Goal: Task Accomplishment & Management: Manage account settings

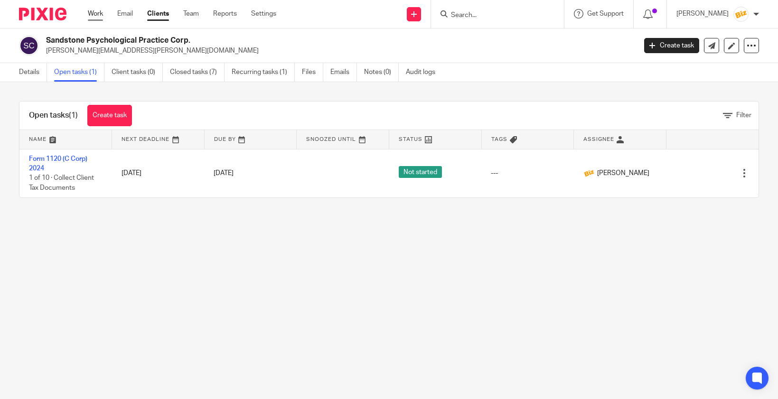
click at [93, 13] on link "Work" at bounding box center [95, 13] width 15 height 9
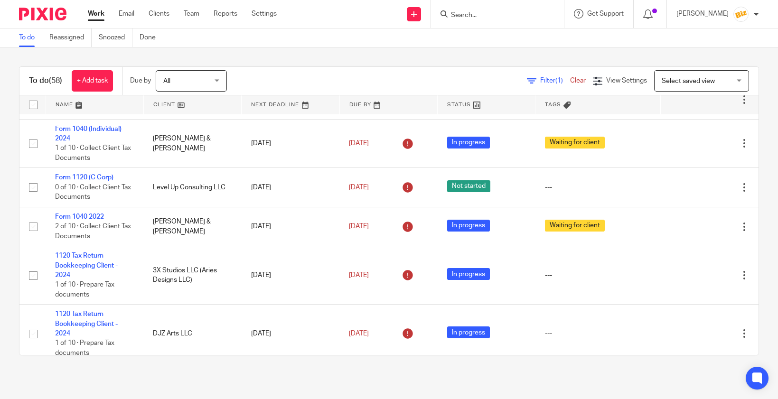
scroll to position [1281, 0]
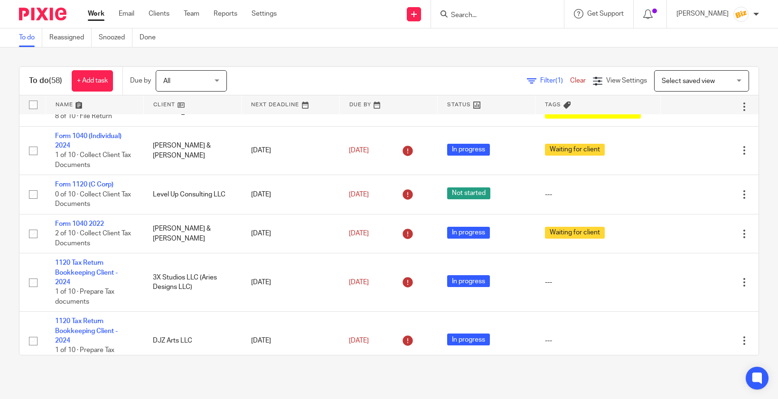
click at [490, 16] on input "Search" at bounding box center [492, 15] width 85 height 9
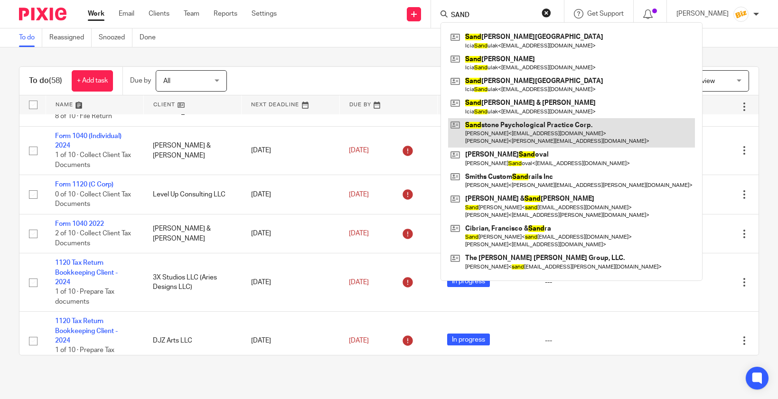
type input "SAND"
click at [503, 130] on link at bounding box center [571, 132] width 247 height 29
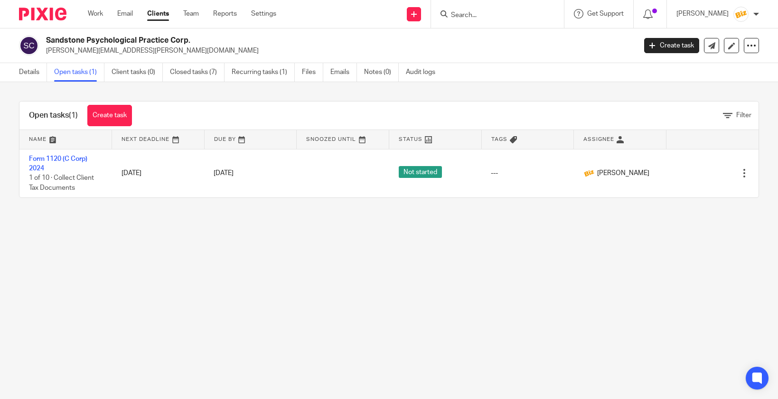
click at [69, 156] on link "Form 1120 (C Corp) 2024" at bounding box center [58, 164] width 58 height 16
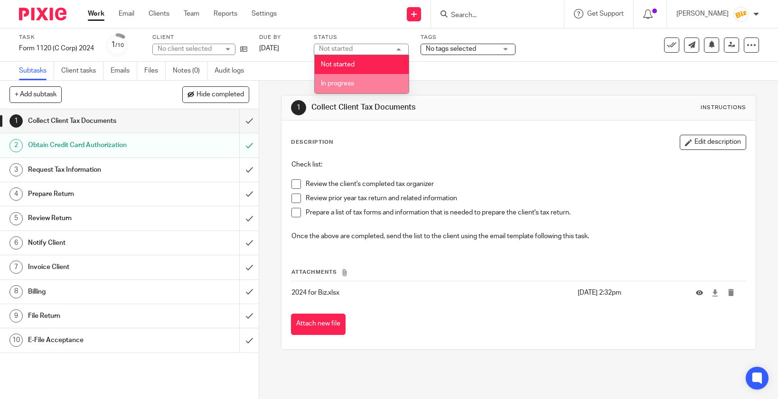
click at [364, 84] on li "In progress" at bounding box center [362, 83] width 94 height 19
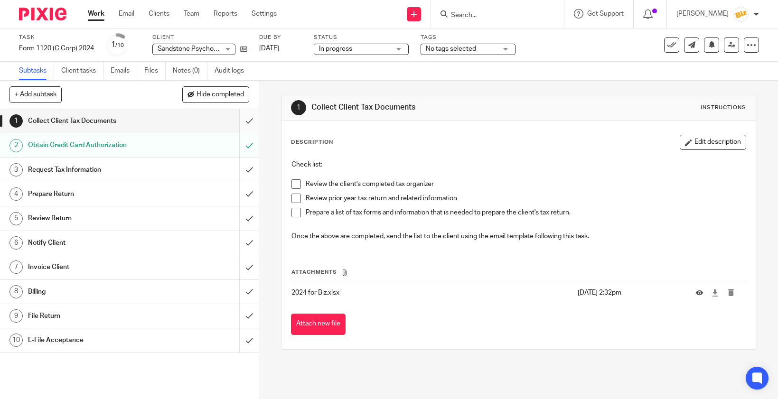
click at [254, 121] on input "submit" at bounding box center [129, 121] width 259 height 24
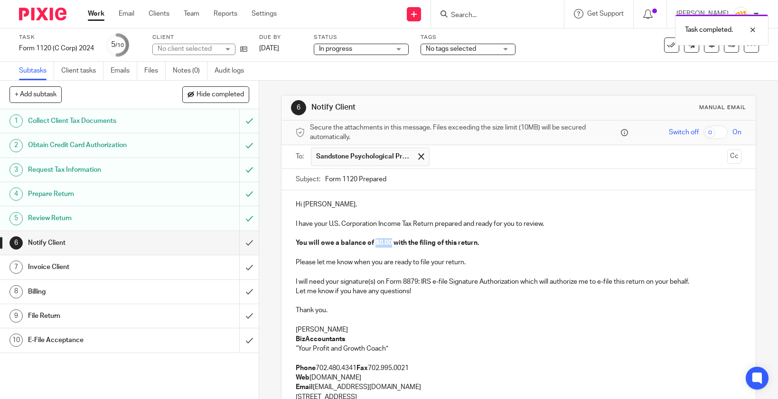
drag, startPoint x: 391, startPoint y: 244, endPoint x: 374, endPoint y: 243, distance: 17.6
click at [374, 243] on strong "You will owe a balance of $0.00 with the filing of this return." at bounding box center [387, 243] width 183 height 7
click at [389, 180] on input "Form 1120 Prepared" at bounding box center [533, 179] width 417 height 21
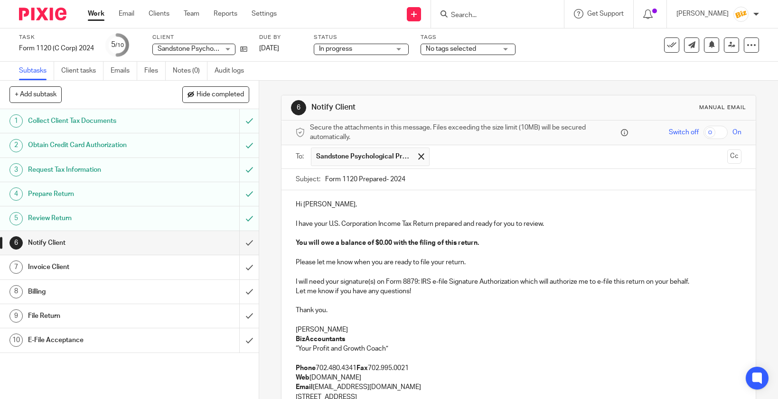
type input "Form 1120 Prepared- 2024"
drag, startPoint x: 391, startPoint y: 242, endPoint x: 379, endPoint y: 243, distance: 11.9
click at [379, 243] on strong "You will owe a balance of $0.00 with the filing of this return." at bounding box center [387, 243] width 183 height 7
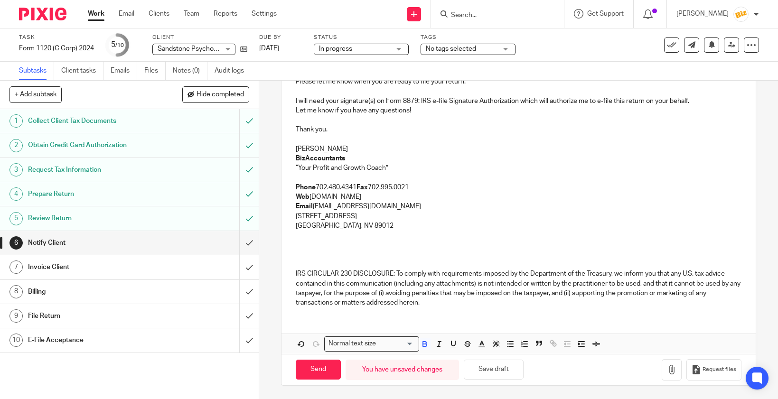
scroll to position [181, 0]
click at [673, 369] on icon "button" at bounding box center [671, 369] width 9 height 9
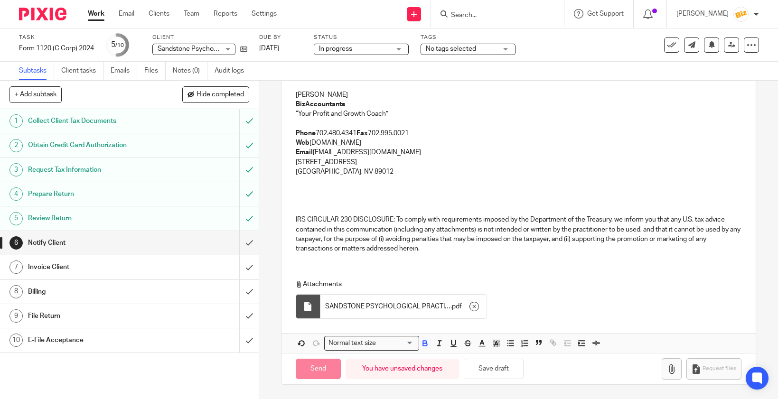
scroll to position [235, 0]
click at [672, 366] on icon "button" at bounding box center [671, 369] width 9 height 9
click at [459, 49] on span "No tags selected" at bounding box center [451, 49] width 50 height 7
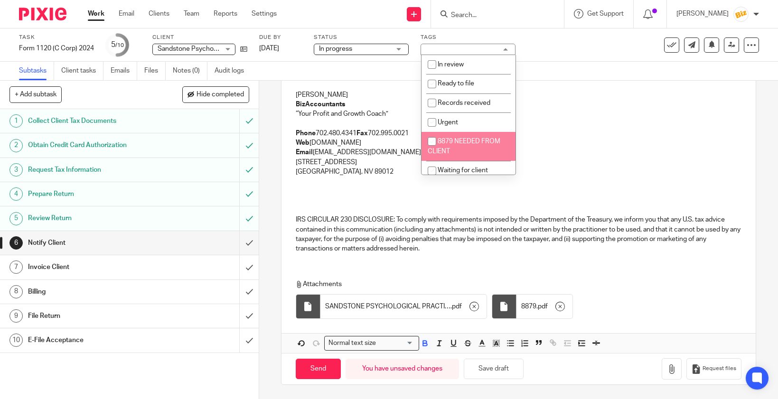
click at [456, 145] on span "8879 NEEDED FROM CLIENT" at bounding box center [464, 146] width 73 height 17
checkbox input "true"
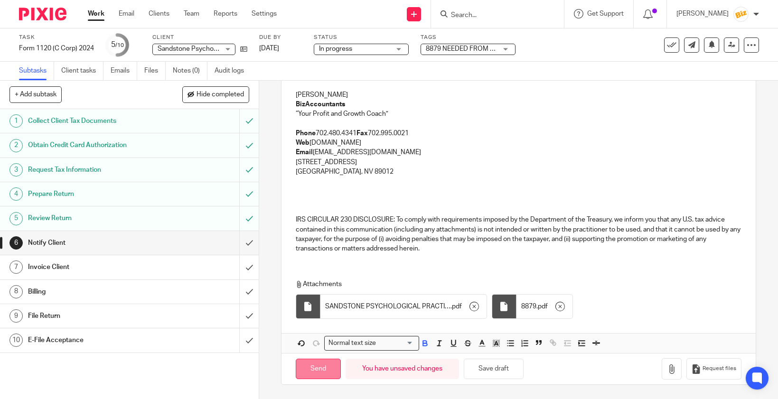
click at [324, 370] on input "Send" at bounding box center [318, 369] width 45 height 20
type input "Sent"
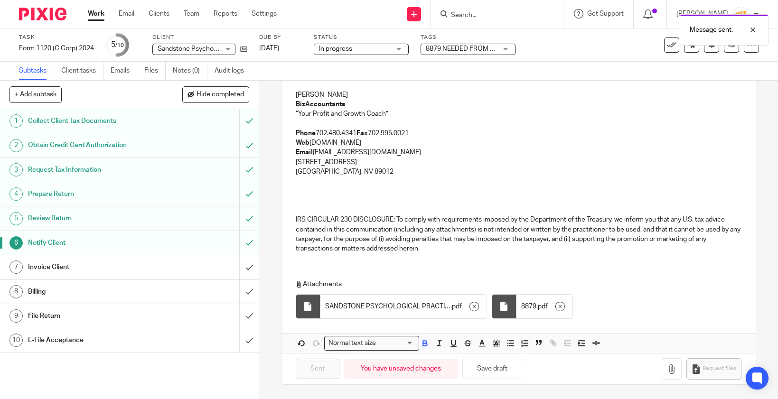
click at [209, 269] on div "Invoice Client" at bounding box center [129, 267] width 202 height 14
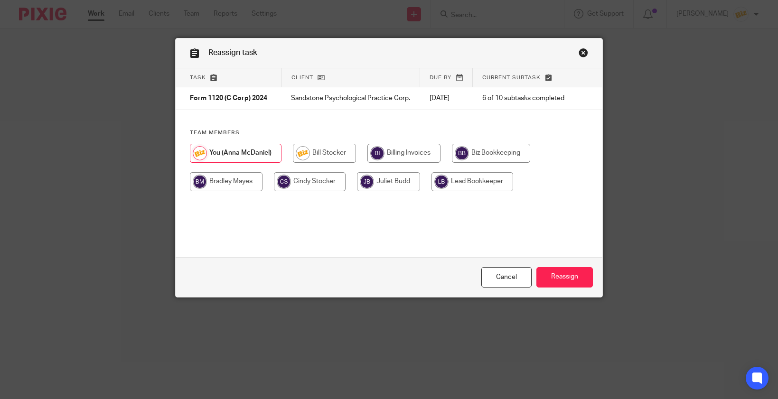
click at [383, 157] on input "radio" at bounding box center [404, 153] width 73 height 19
radio input "true"
click at [546, 272] on input "Reassign" at bounding box center [565, 277] width 57 height 20
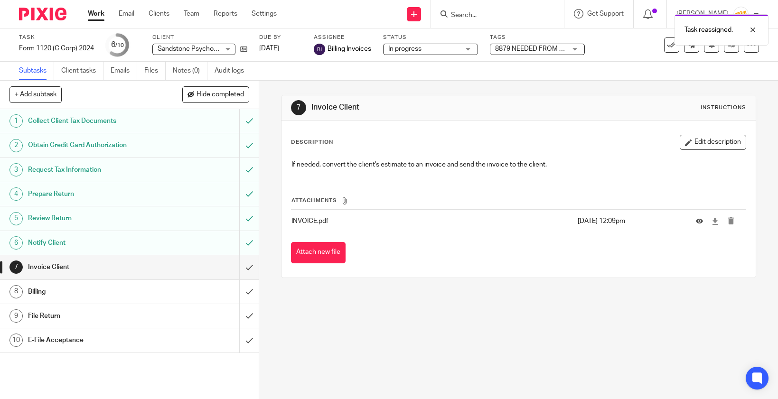
click at [96, 15] on link "Work" at bounding box center [96, 13] width 17 height 9
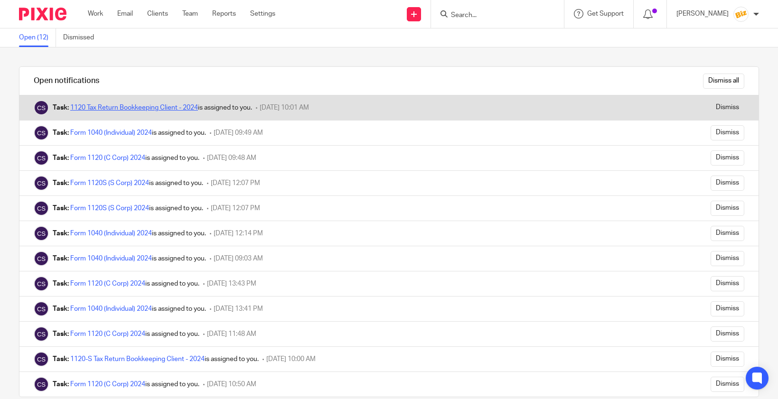
click at [187, 108] on link "1120 Tax Return Bookkeeping Client - 2024" at bounding box center [134, 107] width 128 height 7
click at [730, 113] on input "Dismiss" at bounding box center [728, 107] width 34 height 15
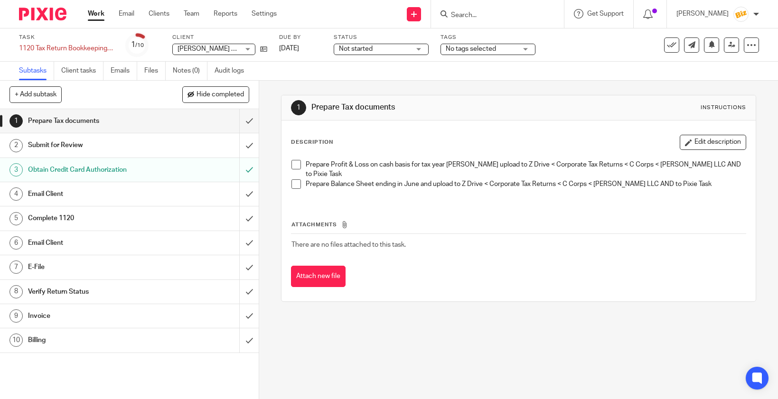
click at [183, 121] on div "Prepare Tax documents" at bounding box center [129, 121] width 202 height 14
click at [228, 76] on link "Audit logs" at bounding box center [233, 71] width 37 height 19
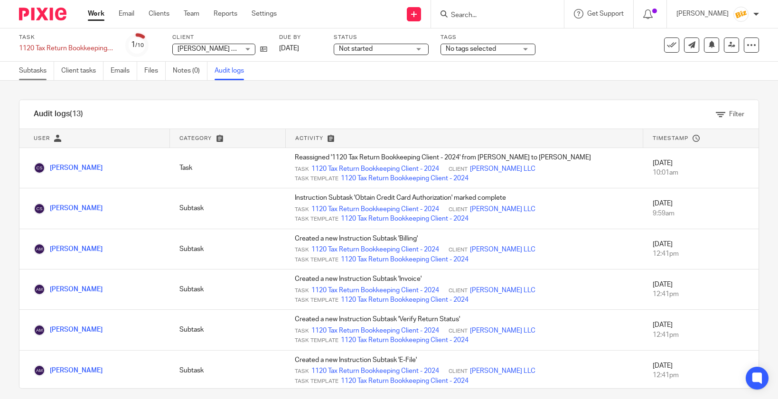
click at [26, 72] on link "Subtasks" at bounding box center [36, 71] width 35 height 19
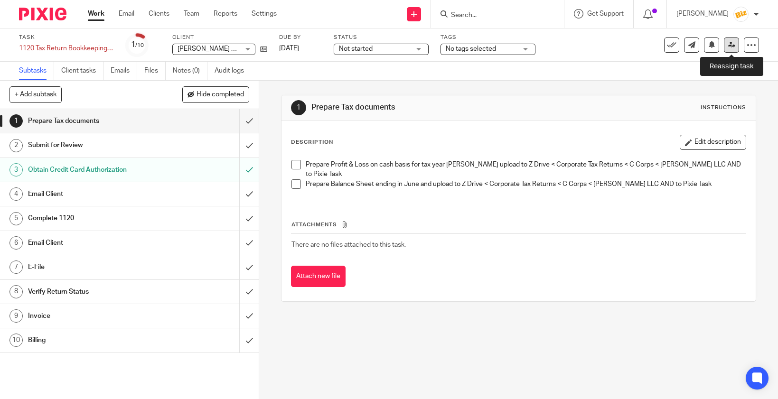
click at [735, 49] on link at bounding box center [731, 45] width 15 height 15
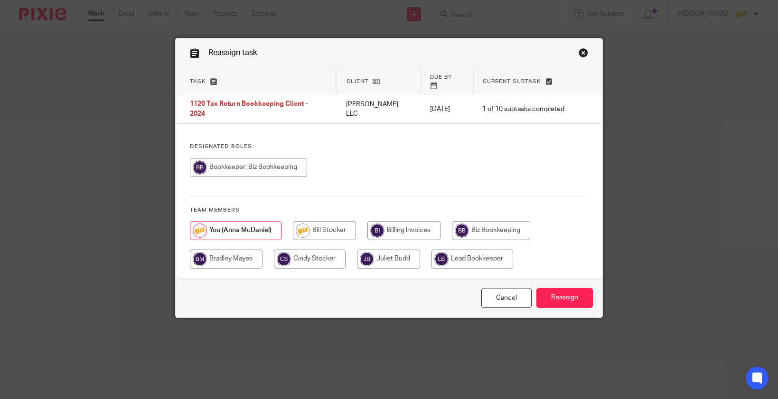
click at [583, 55] on link "Close this dialog window" at bounding box center [583, 54] width 9 height 13
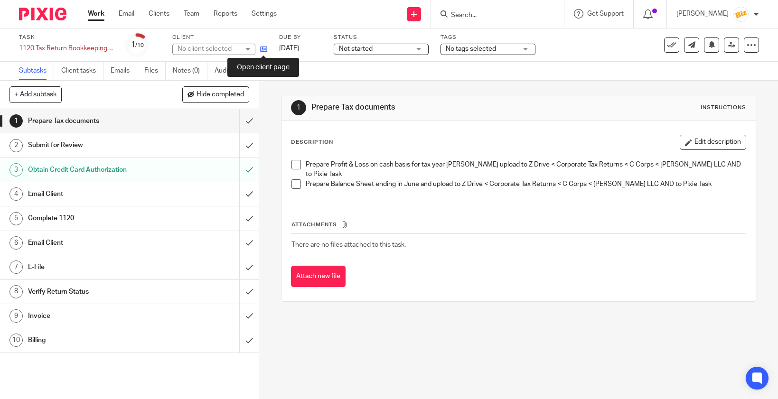
drag, startPoint x: 0, startPoint y: 0, endPoint x: 265, endPoint y: 51, distance: 269.4
click at [265, 51] on icon at bounding box center [263, 49] width 7 height 7
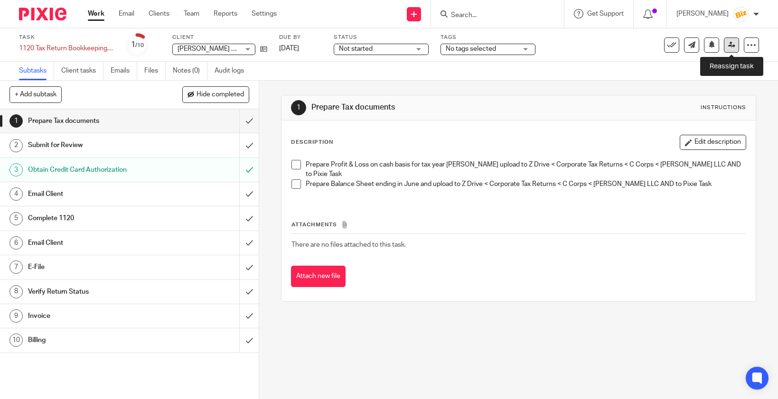
click at [729, 50] on link at bounding box center [731, 45] width 15 height 15
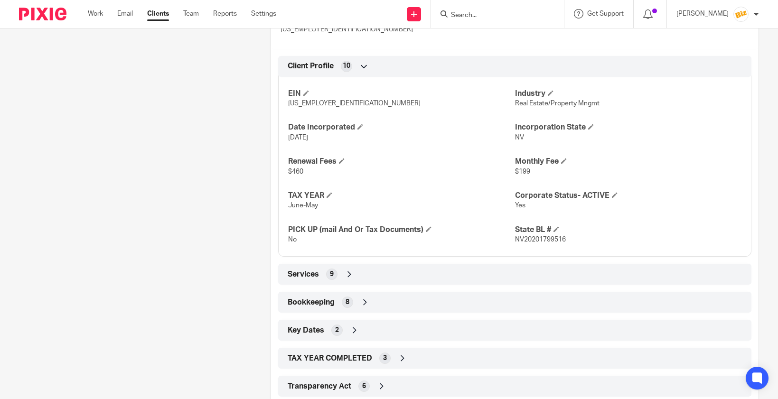
click at [447, 307] on div "Bookkeeping 8" at bounding box center [514, 302] width 459 height 16
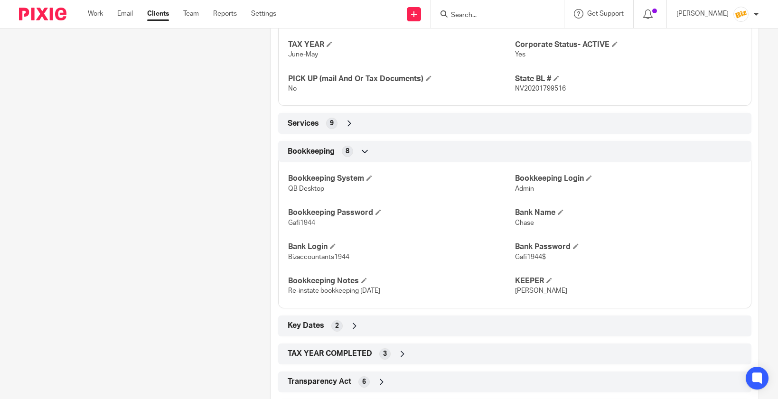
scroll to position [533, 0]
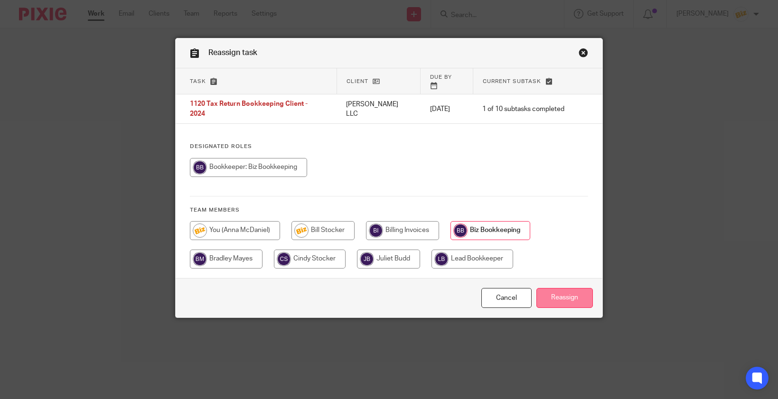
click at [560, 294] on input "Reassign" at bounding box center [565, 298] width 57 height 20
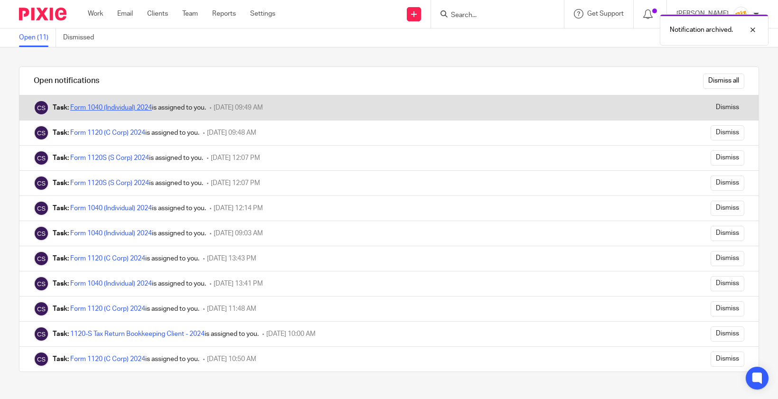
click at [133, 108] on link "Form 1040 (Individual) 2024" at bounding box center [111, 107] width 82 height 7
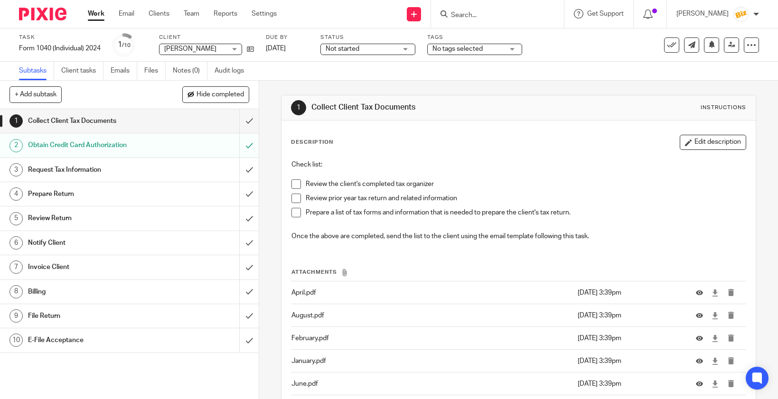
click at [431, 141] on div "Description Edit description" at bounding box center [519, 142] width 456 height 15
click at [201, 173] on div "Request Tax Information" at bounding box center [129, 170] width 202 height 14
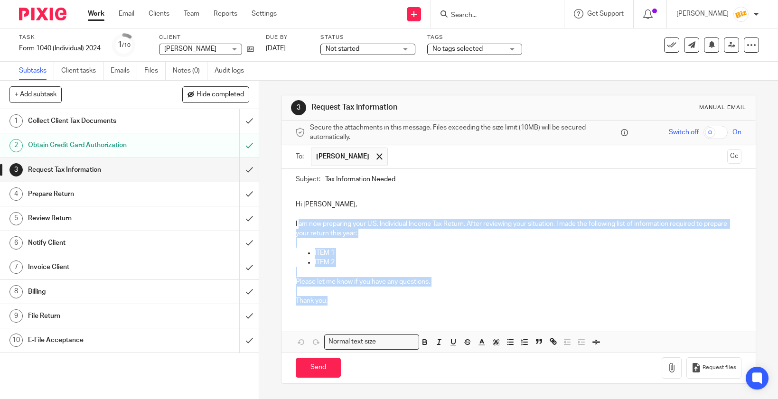
click at [298, 223] on div "Hi [PERSON_NAME], I am now preparing your U.S. Individual Income Tax Return. Af…" at bounding box center [519, 251] width 475 height 123
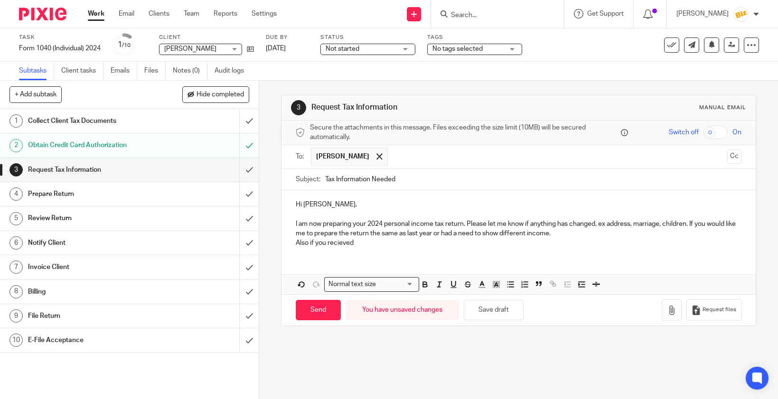
click at [556, 266] on div "Hi Adam, I am now preparing your 2024 personal income tax return. Please let me…" at bounding box center [519, 242] width 475 height 104
drag, startPoint x: 355, startPoint y: 241, endPoint x: 311, endPoint y: 244, distance: 43.8
click at [311, 244] on p "Also if you recieved" at bounding box center [519, 242] width 446 height 9
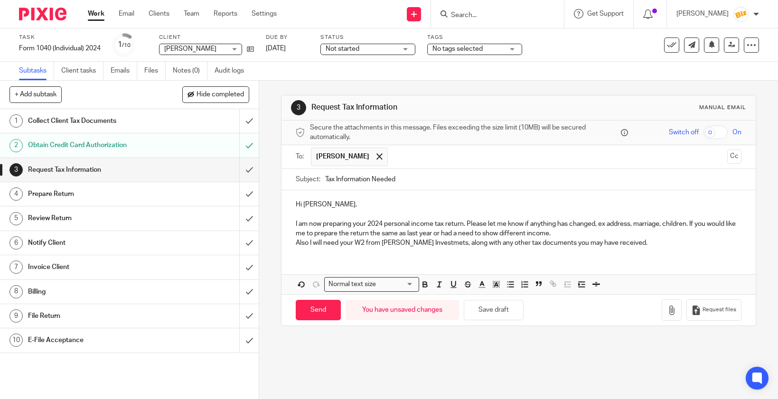
click at [643, 241] on p "Also I will need your W2 from Alvardo Investmets, along with any other tax docu…" at bounding box center [519, 242] width 446 height 9
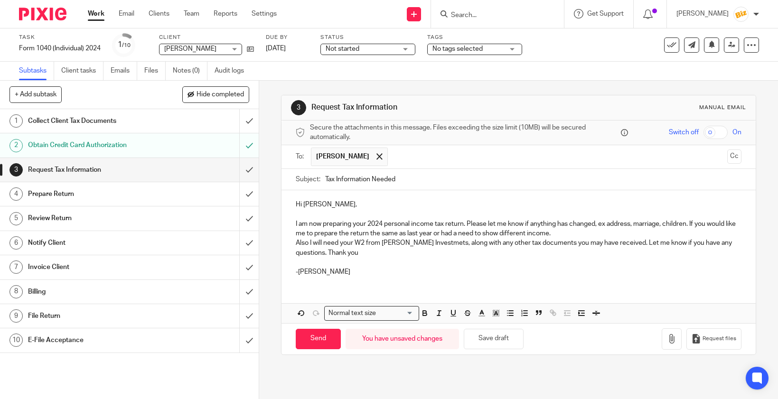
click at [407, 241] on p "Also I will need your W2 from Alvardo Investmets, along with any other tax docu…" at bounding box center [519, 247] width 446 height 19
drag, startPoint x: 384, startPoint y: 242, endPoint x: 437, endPoint y: 243, distance: 53.7
click at [438, 243] on p "Also I will need your W2 from Alvardo Investmets, along with any other tax docu…" at bounding box center [519, 247] width 446 height 19
click at [430, 264] on p at bounding box center [519, 262] width 446 height 9
click at [333, 337] on input "Send" at bounding box center [318, 339] width 45 height 20
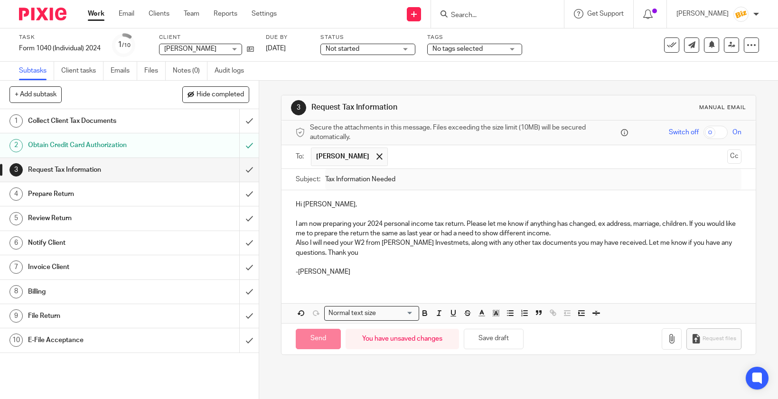
type input "Sent"
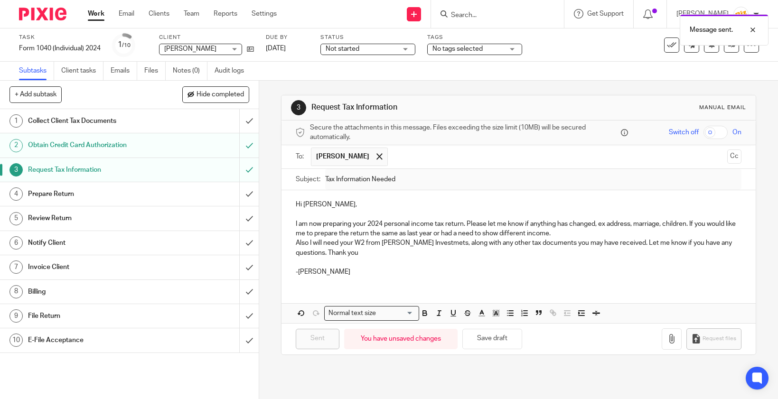
click at [180, 127] on div "Collect Client Tax Documents" at bounding box center [129, 121] width 202 height 14
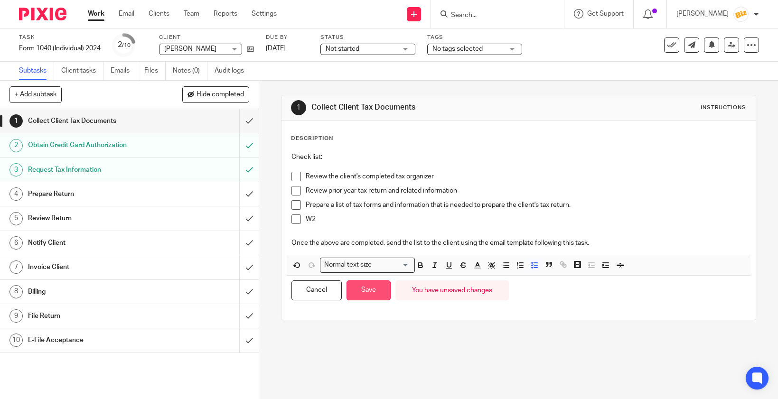
click at [382, 292] on button "Save" at bounding box center [369, 291] width 44 height 20
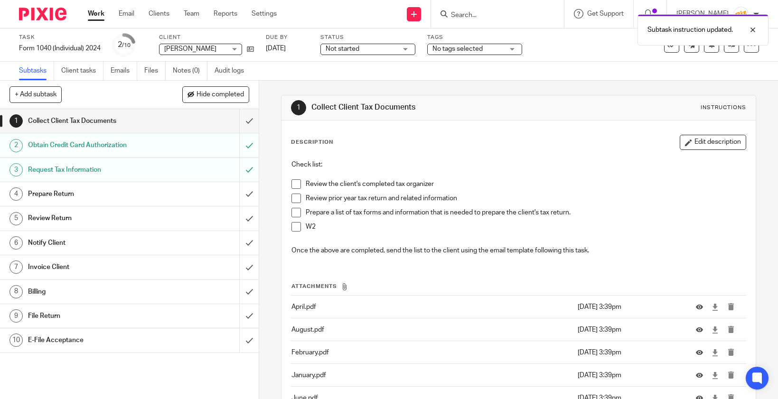
click at [390, 46] on span "Not started" at bounding box center [361, 49] width 71 height 10
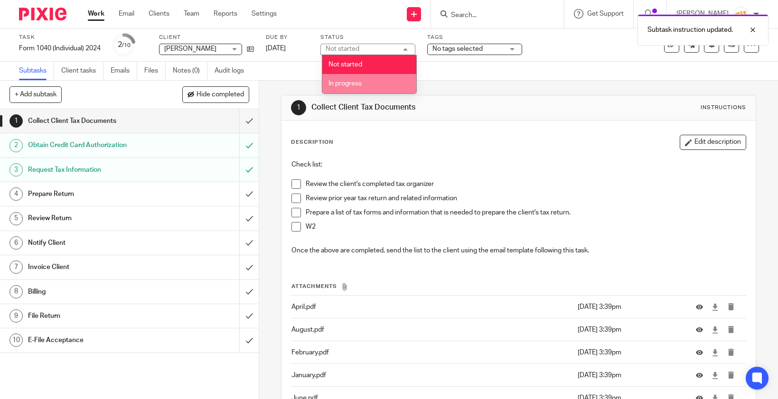
click at [380, 82] on li "In progress" at bounding box center [369, 83] width 94 height 19
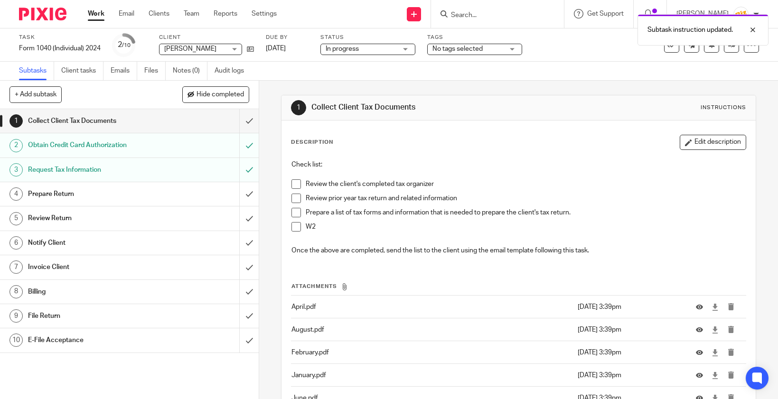
click at [459, 47] on span "No tags selected" at bounding box center [458, 49] width 50 height 7
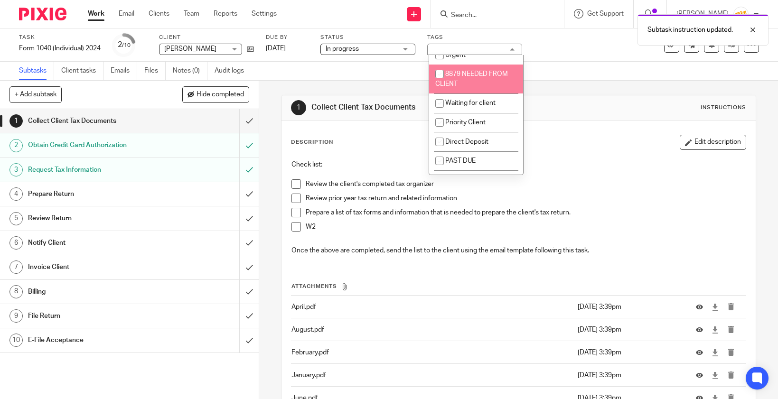
scroll to position [78, 0]
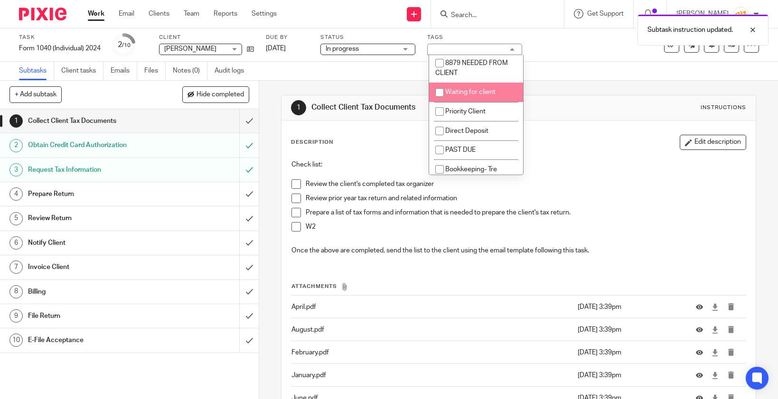
click at [465, 102] on li "Waiting for client" at bounding box center [476, 92] width 94 height 19
checkbox input "true"
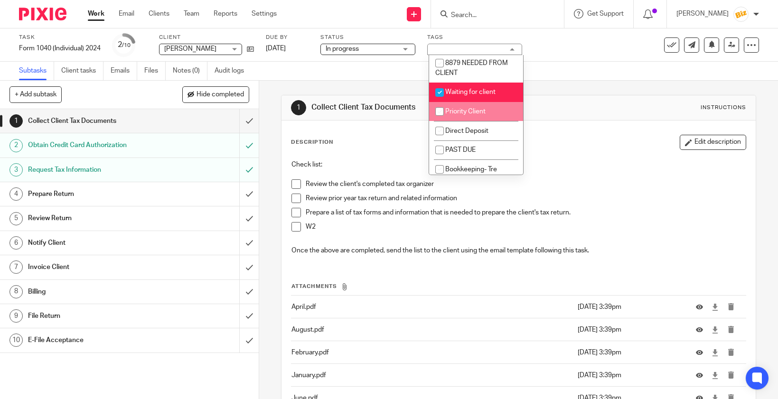
click at [556, 104] on div "1 Collect Client Tax Documents Instructions" at bounding box center [519, 107] width 456 height 15
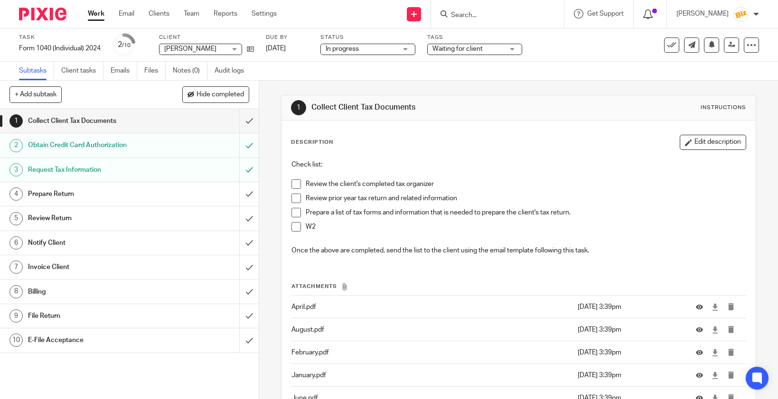
click at [653, 11] on icon at bounding box center [647, 13] width 9 height 9
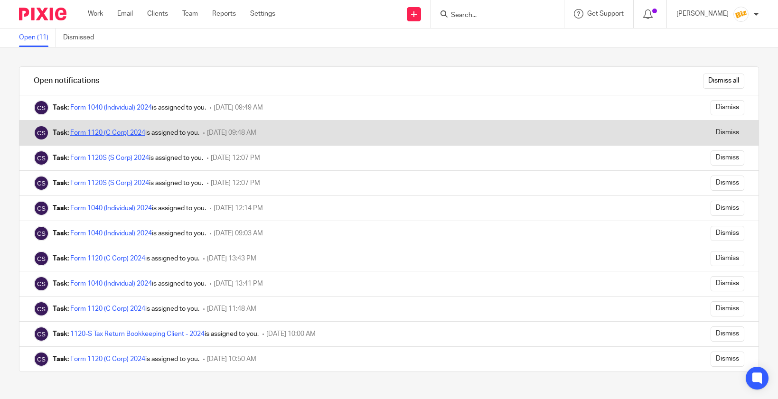
click at [138, 131] on link "Form 1120 (C Corp) 2024" at bounding box center [107, 133] width 75 height 7
click at [718, 134] on input "Dismiss" at bounding box center [728, 132] width 34 height 15
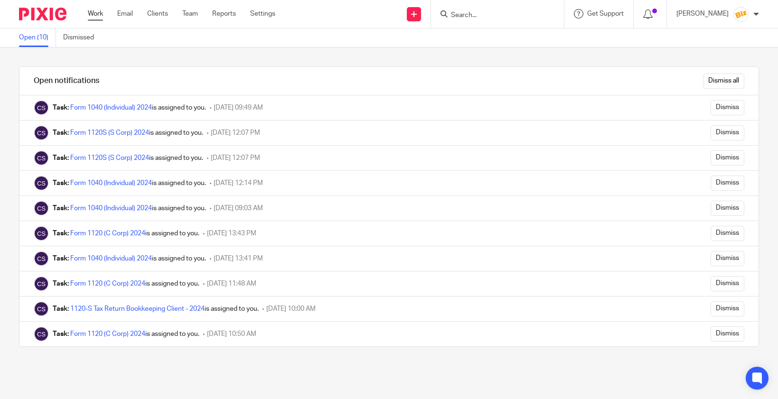
click at [90, 17] on link "Work" at bounding box center [95, 13] width 15 height 9
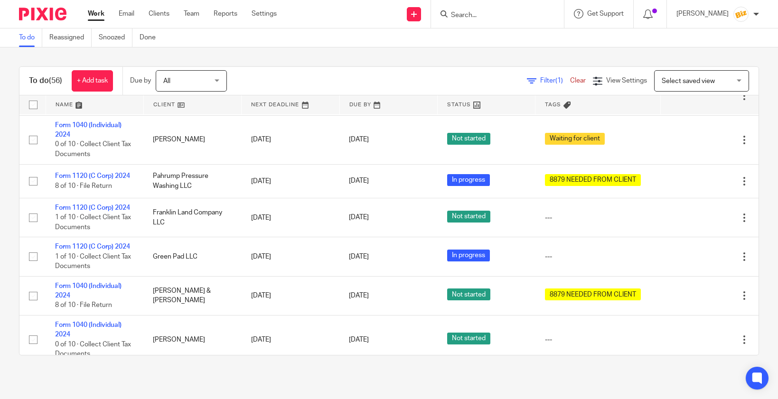
scroll to position [1998, 0]
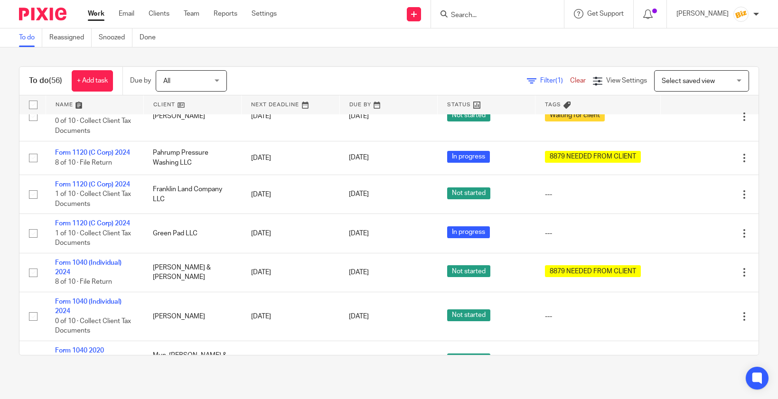
click at [514, 17] on input "Search" at bounding box center [492, 15] width 85 height 9
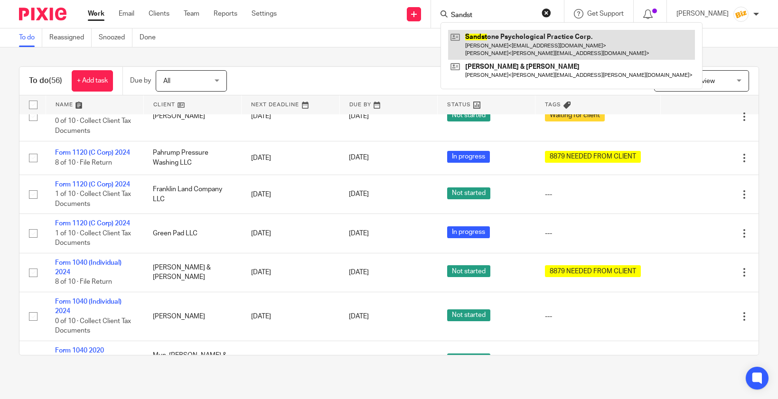
type input "Sandst"
click at [494, 38] on link at bounding box center [571, 44] width 247 height 29
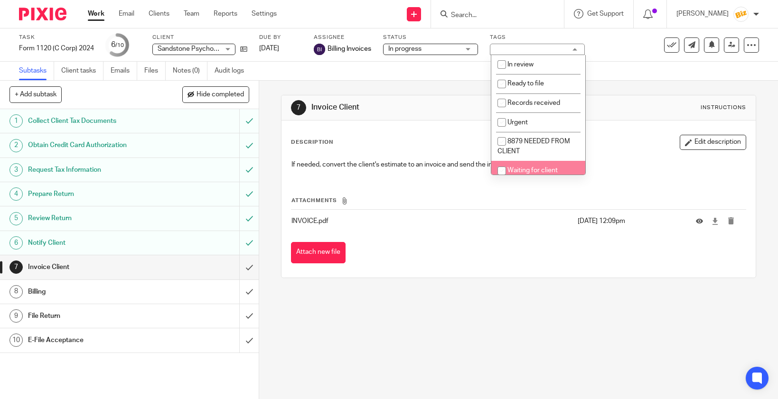
click at [215, 312] on div "File Return" at bounding box center [129, 316] width 202 height 14
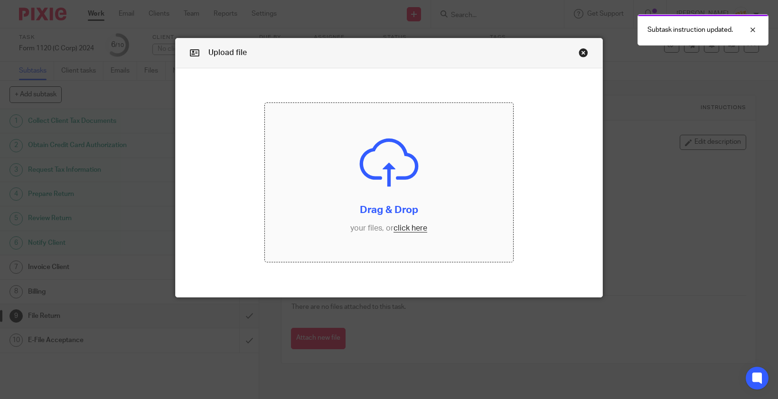
click at [286, 243] on input "file" at bounding box center [389, 182] width 248 height 159
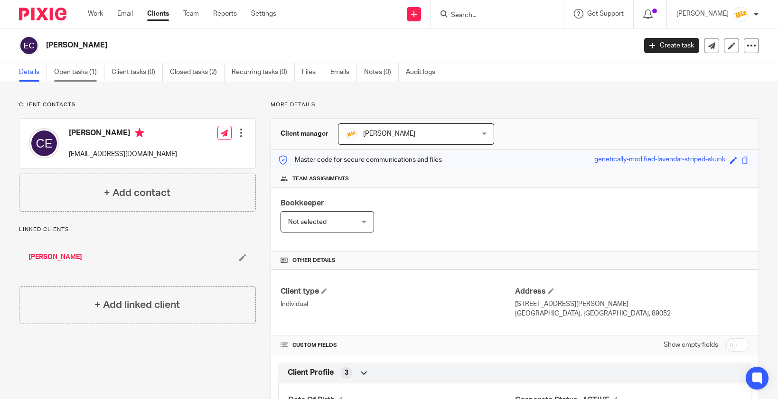
click at [84, 76] on link "Open tasks (1)" at bounding box center [79, 72] width 50 height 19
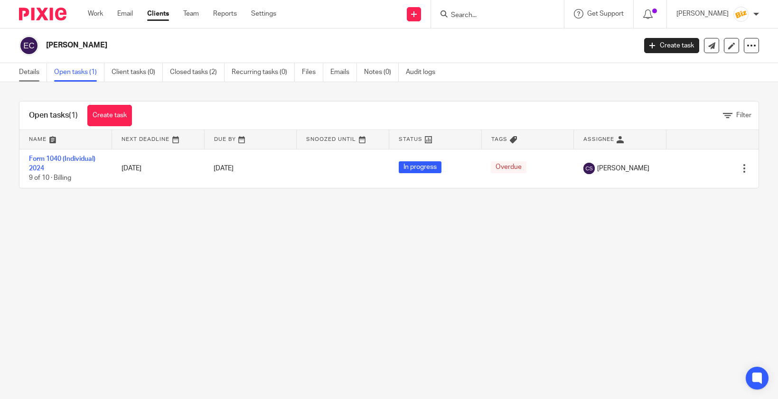
click at [28, 66] on link "Details" at bounding box center [33, 72] width 28 height 19
click at [98, 13] on link "Work" at bounding box center [95, 13] width 15 height 9
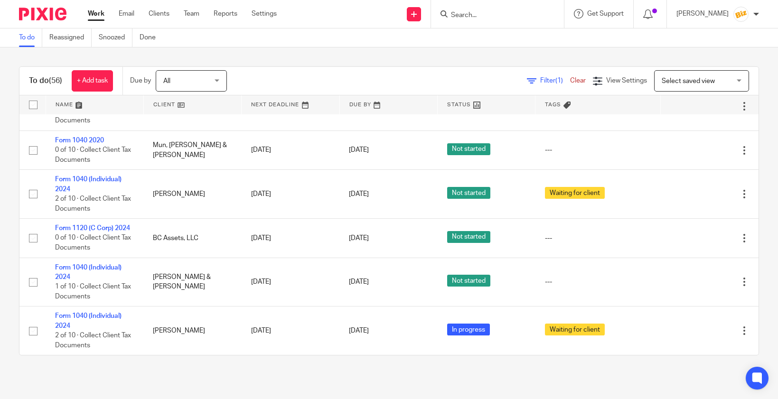
scroll to position [2241, 0]
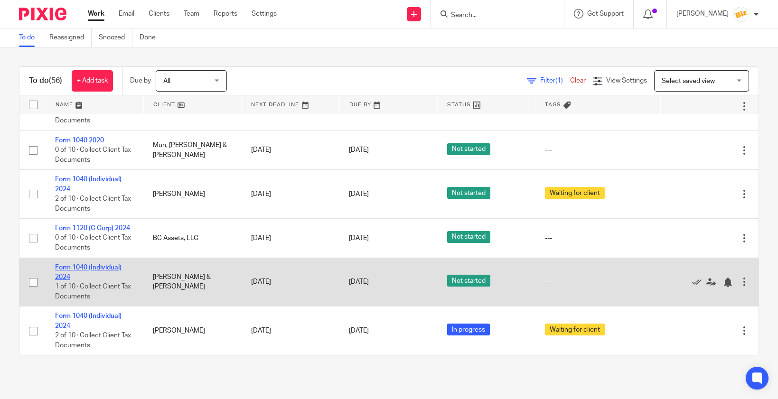
click at [58, 265] on link "Form 1040 (Individual) 2024" at bounding box center [88, 273] width 66 height 16
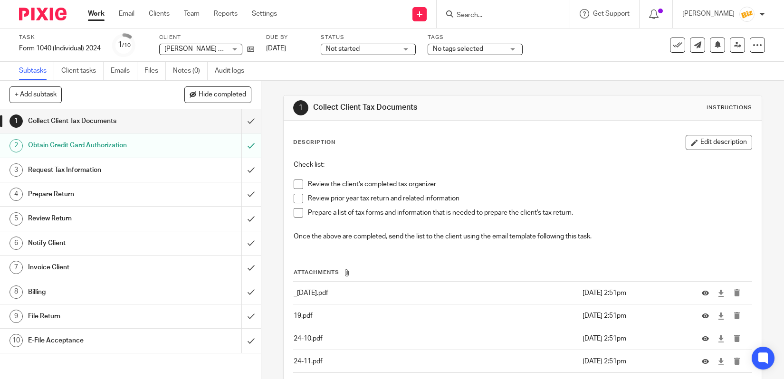
click at [98, 192] on h1 "Prepare Return" at bounding box center [96, 194] width 136 height 14
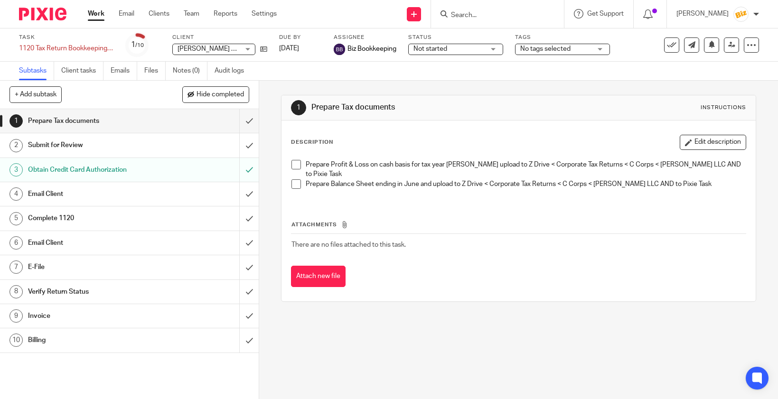
click at [480, 11] on input "Search" at bounding box center [492, 15] width 85 height 9
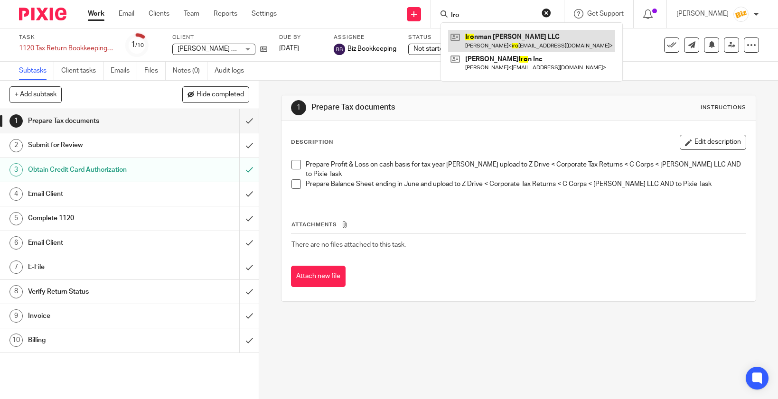
type input "Iro"
click at [484, 38] on link at bounding box center [531, 41] width 167 height 22
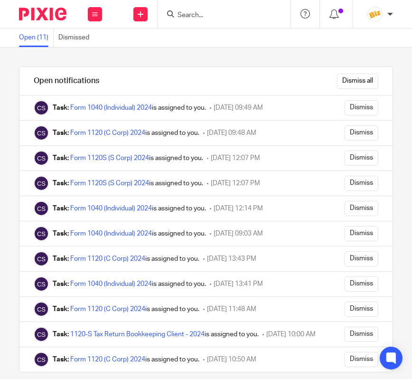
click at [276, 60] on div "Open notifications Dismiss all Task: Form 1040 (Individual) 2024 is assigned to…" at bounding box center [206, 212] width 412 height 331
click at [218, 11] on input "Search" at bounding box center [219, 15] width 85 height 9
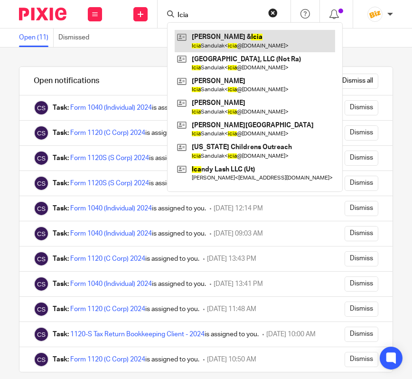
type input "Icia"
click at [221, 37] on link at bounding box center [255, 41] width 161 height 22
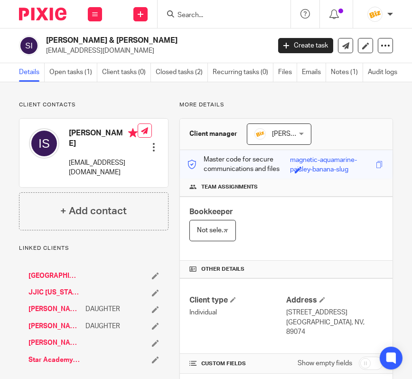
click at [154, 149] on div at bounding box center [153, 146] width 9 height 9
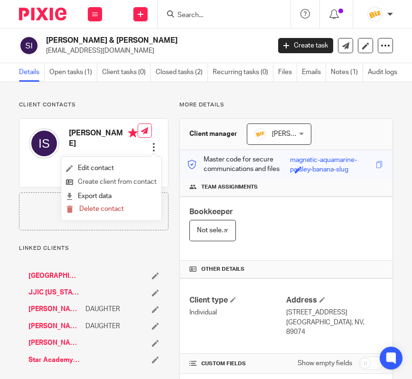
click at [131, 182] on link "Create client from contact" at bounding box center [111, 182] width 91 height 14
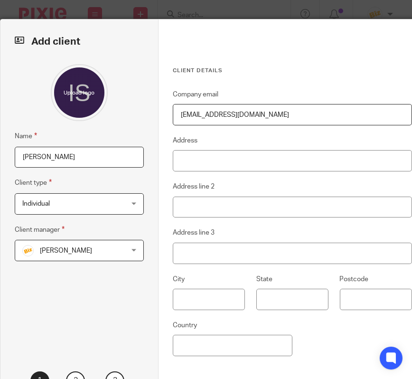
drag, startPoint x: 66, startPoint y: 156, endPoint x: -8, endPoint y: 154, distance: 74.1
drag, startPoint x: 68, startPoint y: 155, endPoint x: -12, endPoint y: 153, distance: 80.3
click at [15, 153] on input "[PERSON_NAME]" at bounding box center [79, 157] width 129 height 21
type input "[PERSON_NAME]"
click at [213, 164] on input "Address" at bounding box center [292, 160] width 239 height 21
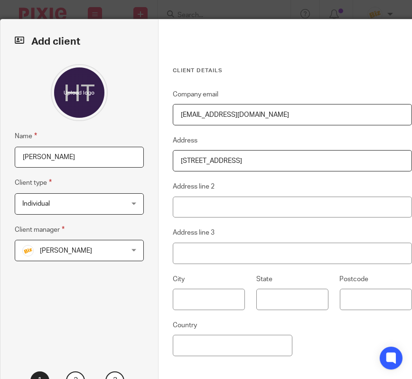
type input "[STREET_ADDRESS]"
type input "[PERSON_NAME]"
type input "NV"
type input "89014"
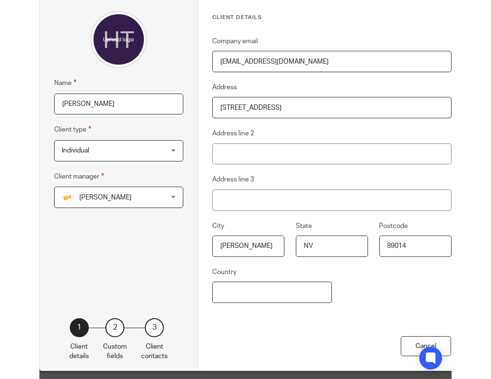
scroll to position [65, 0]
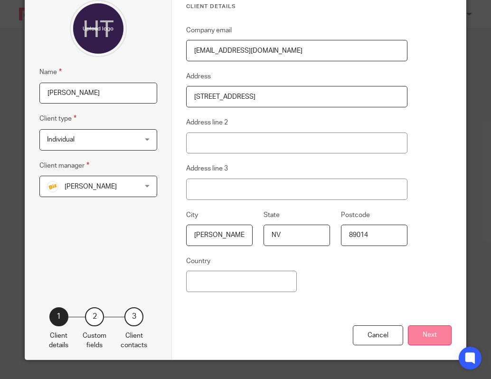
click at [412, 333] on button "Next" at bounding box center [430, 335] width 44 height 20
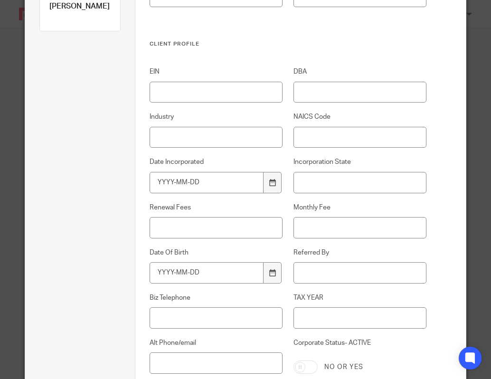
scroll to position [154, 0]
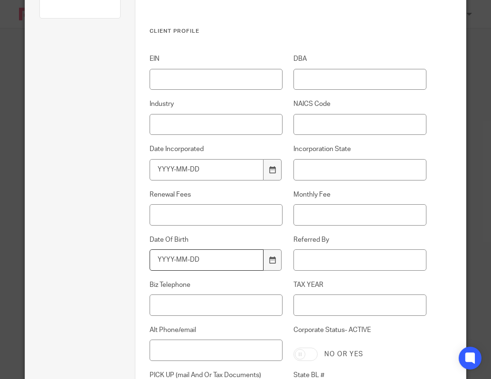
click at [241, 265] on input "Date Of Birth" at bounding box center [207, 259] width 114 height 21
type input "[DATE]"
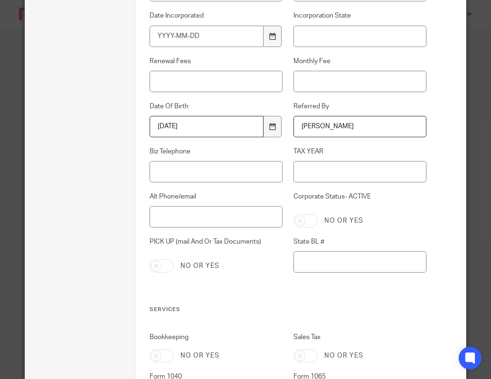
scroll to position [376, 0]
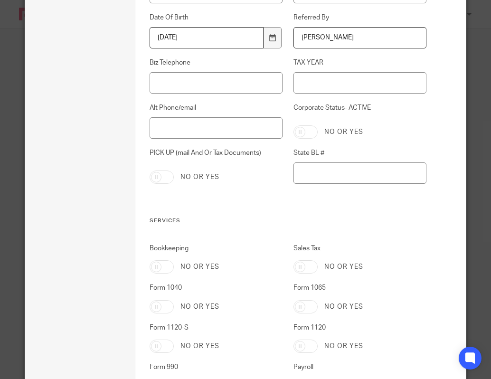
type input "[PERSON_NAME]"
click at [160, 306] on input "Form 1040" at bounding box center [162, 306] width 24 height 13
checkbox input "true"
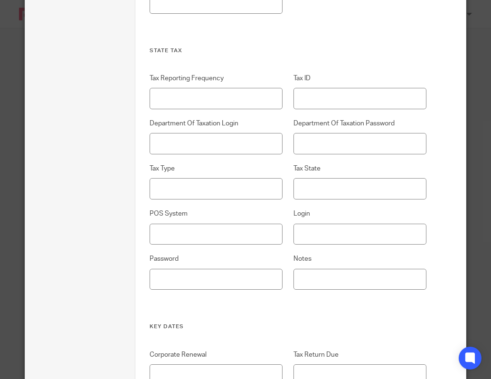
scroll to position [1886, 0]
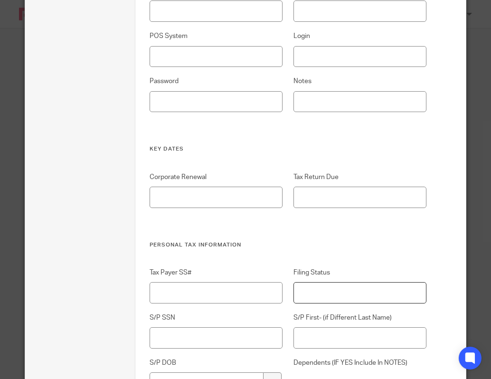
click at [313, 289] on input "Filing Status" at bounding box center [359, 292] width 133 height 21
type input "S"
click at [265, 291] on input "Tax Payer SS#" at bounding box center [216, 292] width 133 height 21
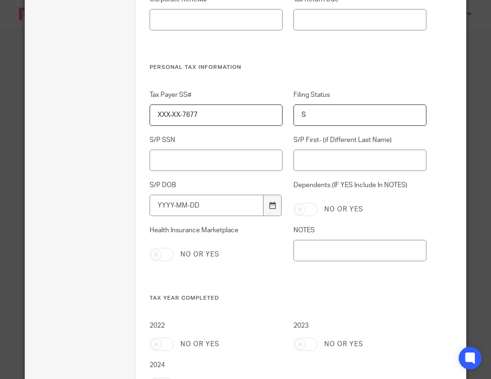
scroll to position [2241, 0]
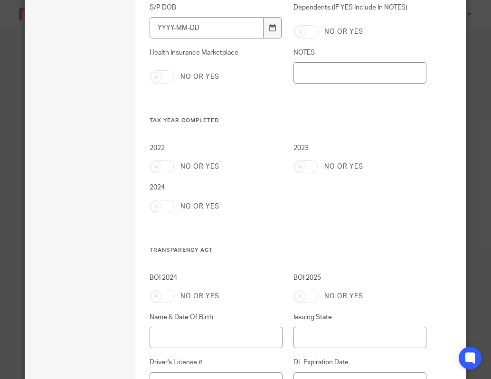
type input "XXX-XX-7677"
click at [164, 202] on input "2024" at bounding box center [162, 206] width 24 height 13
checkbox input "true"
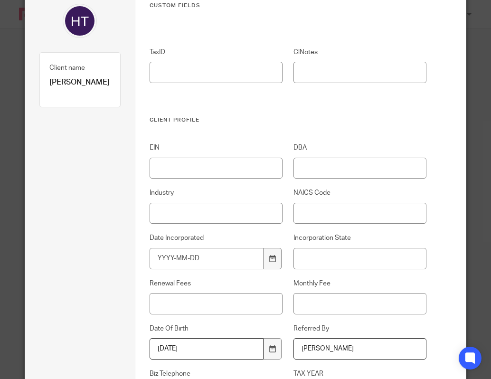
scroll to position [0, 0]
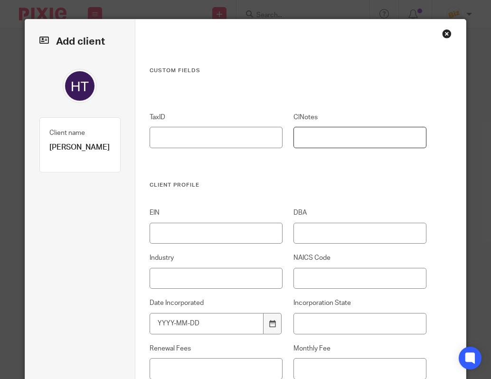
click at [327, 137] on input "ClNotes" at bounding box center [359, 137] width 133 height 21
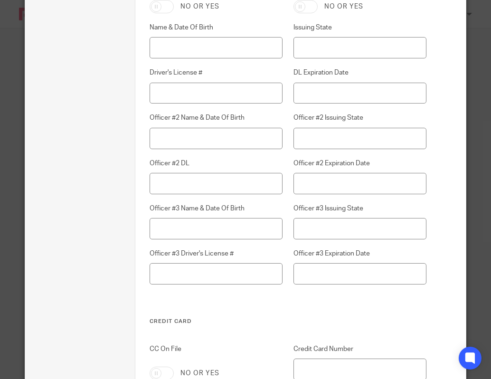
scroll to position [2664, 0]
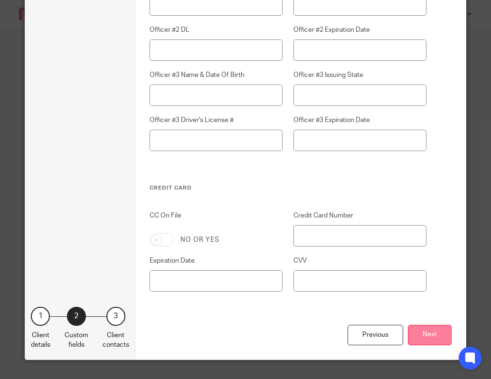
type input "Icia Sandulak's nephew"
click at [412, 333] on button "Next" at bounding box center [430, 335] width 44 height 20
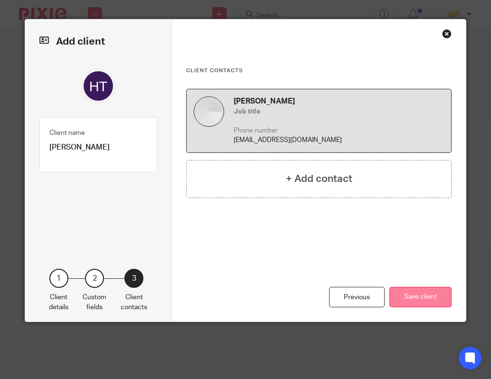
click at [412, 294] on button "Save client" at bounding box center [420, 297] width 62 height 20
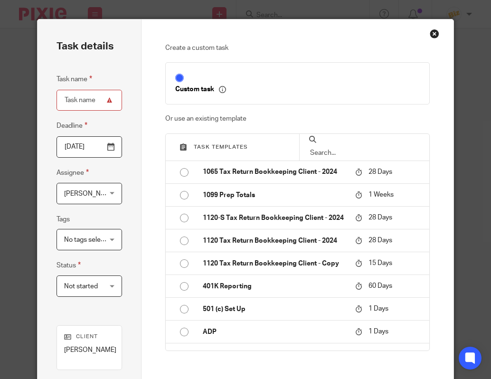
click at [363, 151] on input "text" at bounding box center [364, 153] width 111 height 10
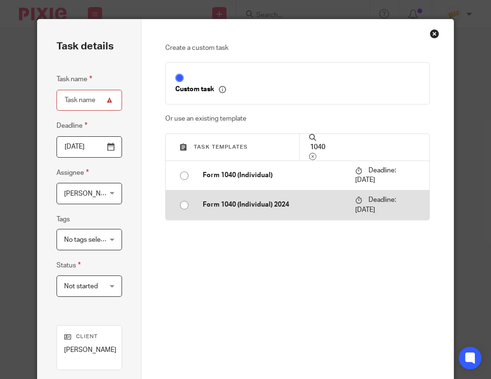
type input "1040"
click at [364, 212] on span "Deadline: 2026-04-15" at bounding box center [375, 205] width 41 height 17
type input "2026-04-15"
type input "Form 1040 (Individual) 2024"
checkbox input "false"
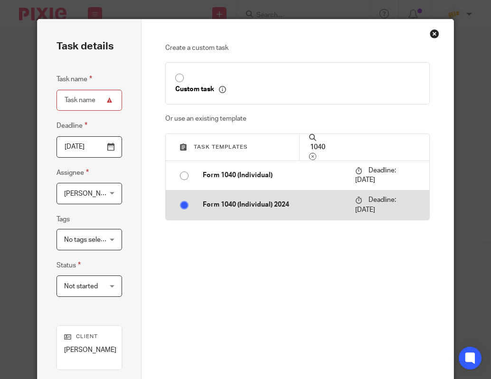
radio input "true"
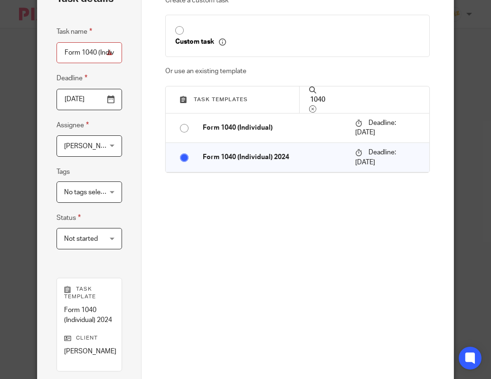
scroll to position [161, 0]
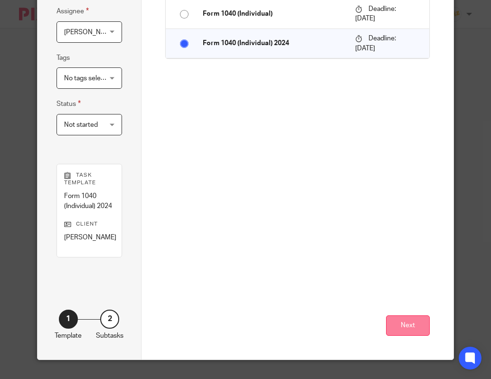
click at [410, 322] on button "Next" at bounding box center [408, 325] width 44 height 20
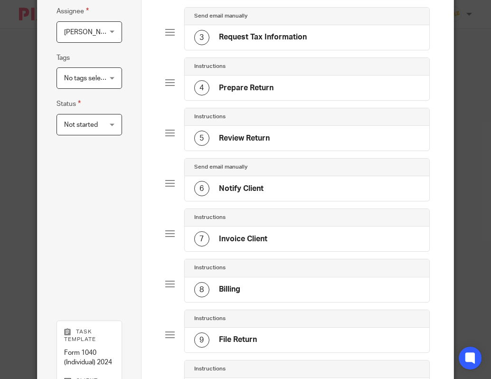
scroll to position [316, 0]
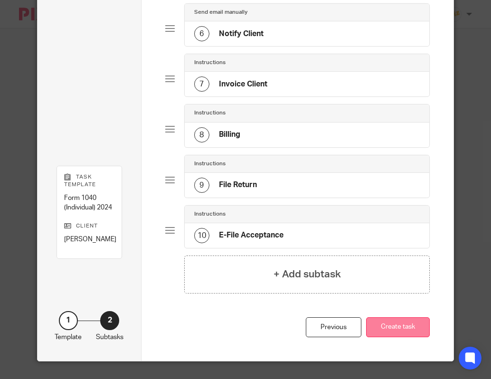
click at [412, 323] on button "Create task" at bounding box center [398, 327] width 64 height 20
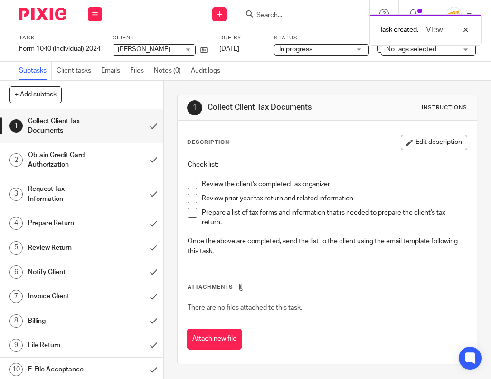
click at [383, 53] on div "No tags selected" at bounding box center [428, 49] width 95 height 11
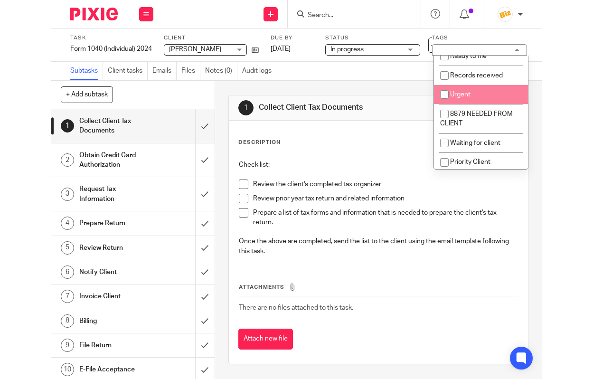
scroll to position [39, 0]
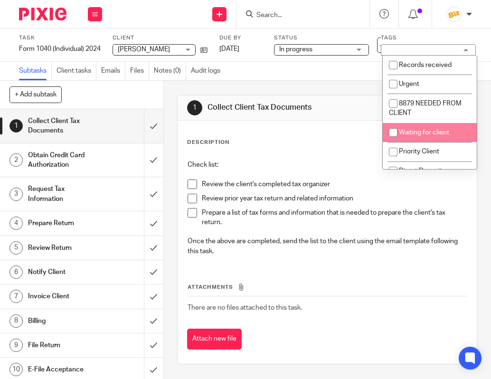
click at [406, 131] on span "Waiting for client" at bounding box center [424, 132] width 50 height 7
checkbox input "true"
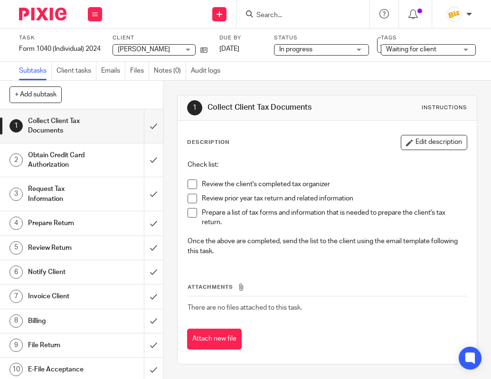
click at [357, 129] on div "Description Edit description Check list: Review the client's completed tax orga…" at bounding box center [327, 242] width 299 height 243
click at [421, 145] on button "Edit description" at bounding box center [434, 142] width 66 height 15
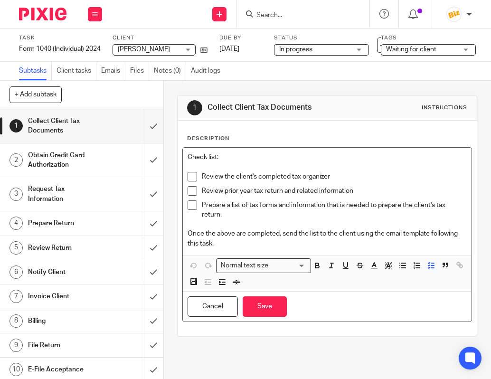
click at [464, 201] on p "Prepare a list of tax forms and information that is needed to prepare the clien…" at bounding box center [334, 209] width 265 height 19
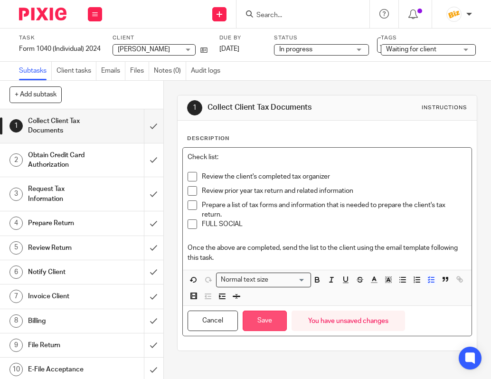
click at [275, 313] on button "Save" at bounding box center [265, 321] width 44 height 20
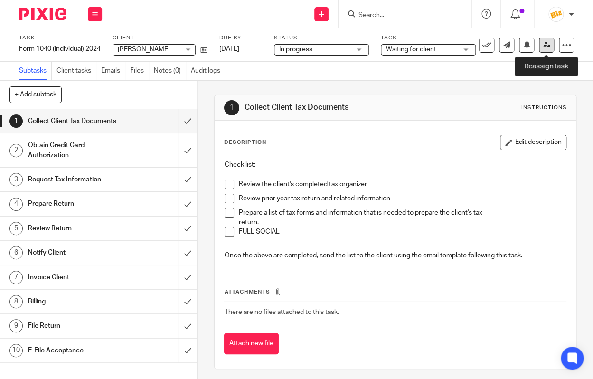
click at [491, 47] on icon at bounding box center [546, 44] width 7 height 7
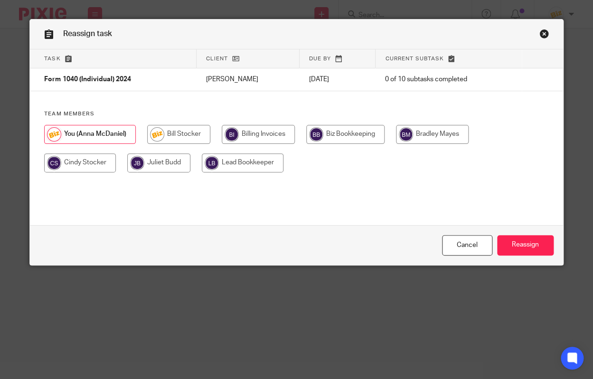
click at [262, 136] on input "radio" at bounding box center [258, 134] width 73 height 19
radio input "true"
click at [526, 247] on input "Reassign" at bounding box center [525, 245] width 57 height 20
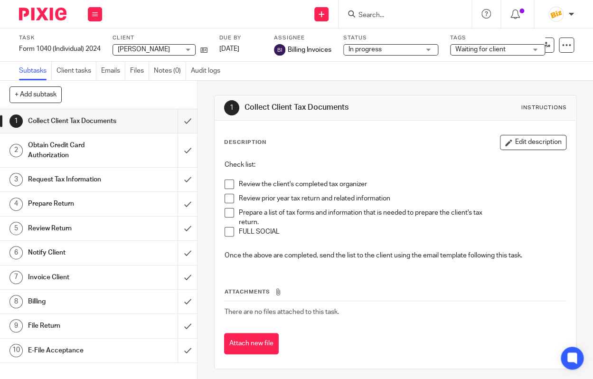
click at [107, 34] on div "Task Form 1040 (Individual) 2024 Save Form 1040 (Individual) 2024 0 /10 Client …" at bounding box center [296, 44] width 593 height 33
click at [206, 52] on icon at bounding box center [203, 50] width 7 height 7
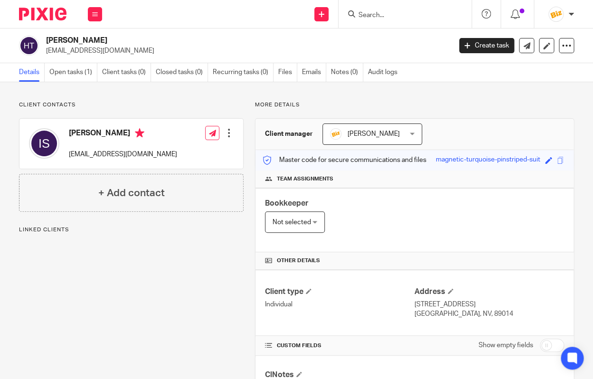
click at [72, 154] on p "icia@applegrovefostercare.com" at bounding box center [123, 154] width 108 height 9
drag, startPoint x: 164, startPoint y: 154, endPoint x: 66, endPoint y: 156, distance: 97.8
click at [66, 156] on div "Icia Sandulak icia@applegrovefostercare.com Edit contact Create client from con…" at bounding box center [131, 144] width 224 height 50
copy p "icia@applegrovefostercare.com"
click at [137, 96] on div "Client contacts Icia Sandulak icia@applegrovefostercare.com Edit contact Create…" at bounding box center [296, 356] width 593 height 549
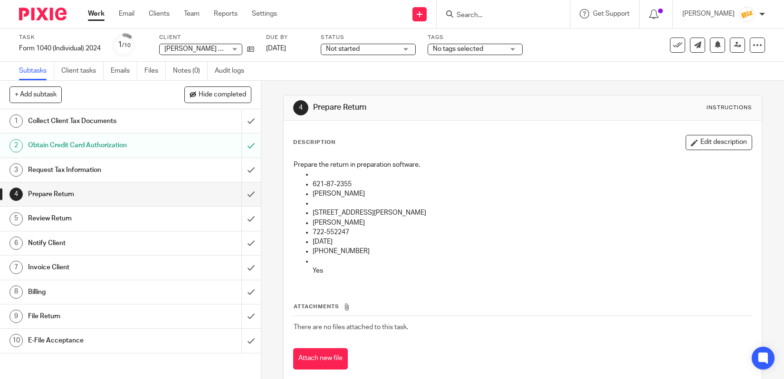
click at [311, 149] on div "Description Edit description" at bounding box center [522, 142] width 459 height 15
